Goal: Task Accomplishment & Management: Manage account settings

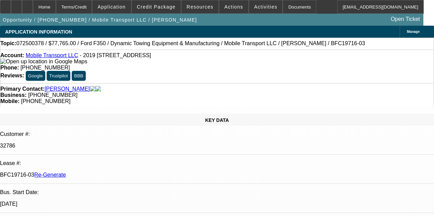
select select "3"
select select "0"
select select "2"
select select "0"
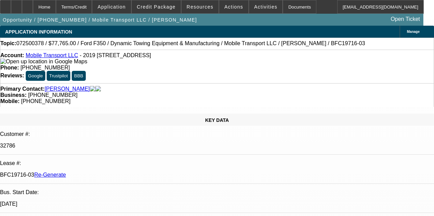
select select "6"
click at [254, 8] on span "Activities" at bounding box center [265, 6] width 23 height 5
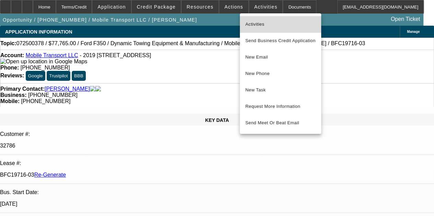
click at [247, 23] on span "Activities" at bounding box center [280, 24] width 70 height 8
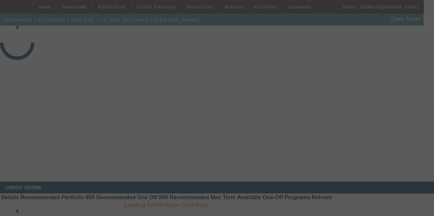
select select "4"
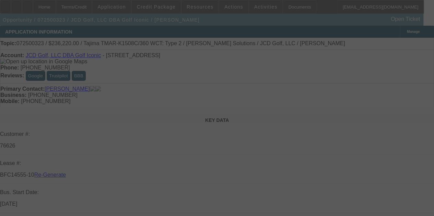
select select "0"
select select "2"
select select "0"
select select "6"
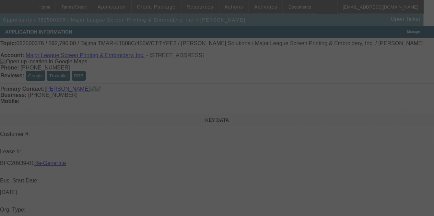
select select "3"
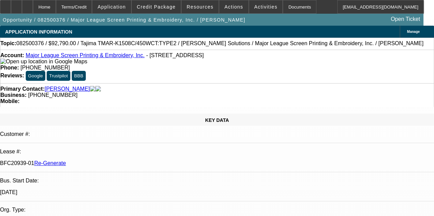
select select "0"
select select "2"
select select "0.1"
select select "4"
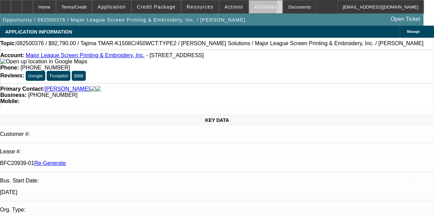
click at [254, 7] on span "Activities" at bounding box center [265, 6] width 23 height 5
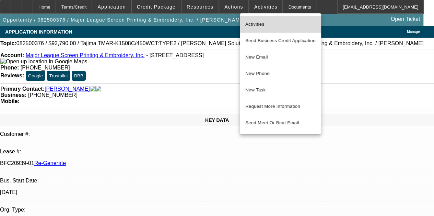
click at [250, 22] on span "Activities" at bounding box center [280, 24] width 70 height 8
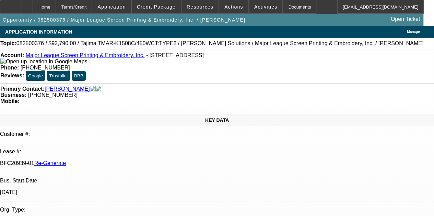
click at [316, 14] on div "Opportunity / 082500376 / Major League Screen Printing & Embroidery, Inc. / Bar…" at bounding box center [211, 20] width 423 height 12
click at [289, 5] on div "Documents" at bounding box center [300, 7] width 34 height 14
click at [255, 5] on span "Activities" at bounding box center [265, 6] width 23 height 5
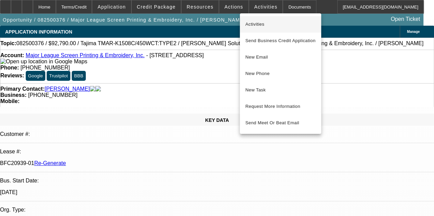
click at [254, 18] on button "Activities" at bounding box center [280, 24] width 81 height 16
